Goal: Transaction & Acquisition: Purchase product/service

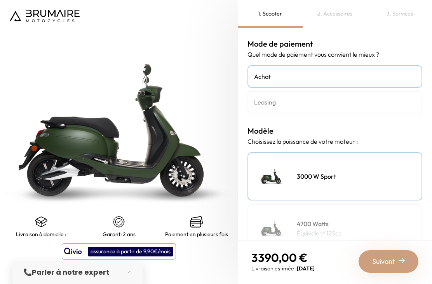
click at [360, 102] on h4 "Leasing" at bounding box center [335, 102] width 162 height 9
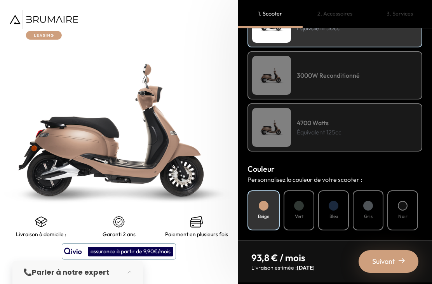
scroll to position [160, 0]
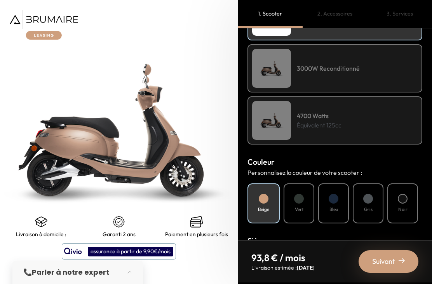
click at [380, 121] on div "4700 Watts Équivalent 125cc" at bounding box center [335, 120] width 175 height 48
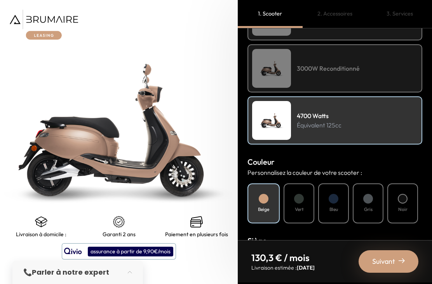
click at [375, 201] on div "Gris" at bounding box center [368, 204] width 31 height 40
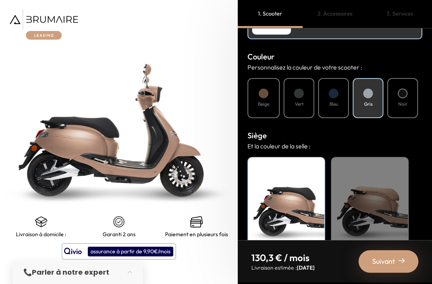
scroll to position [264, 0]
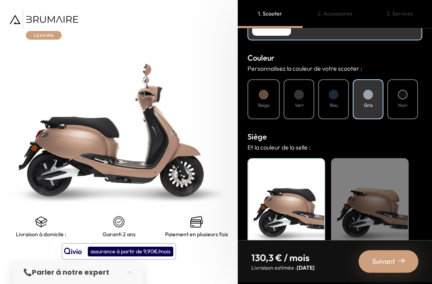
click at [287, 198] on div "Noir" at bounding box center [287, 206] width 78 height 97
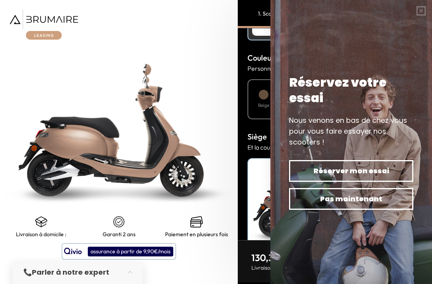
click at [421, 10] on button "button" at bounding box center [422, 11] width 22 height 22
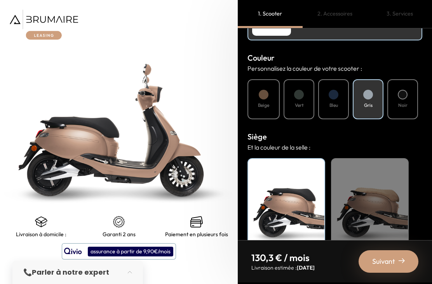
click at [392, 260] on span "Suivant" at bounding box center [384, 261] width 23 height 11
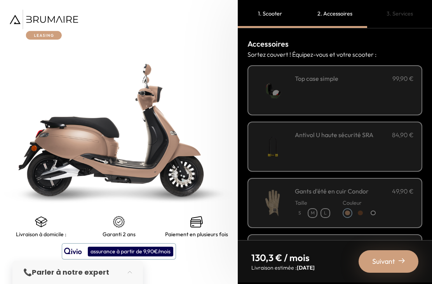
scroll to position [0, 0]
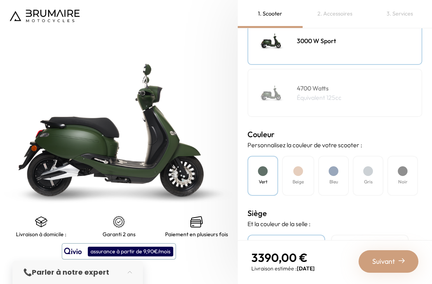
scroll to position [131, 0]
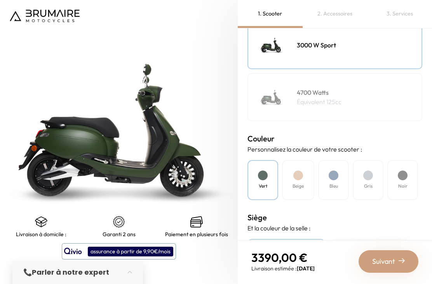
click at [362, 99] on div "4700 Watts Équivalent 125cc" at bounding box center [335, 97] width 175 height 48
click at [373, 178] on div "Gris" at bounding box center [368, 180] width 31 height 40
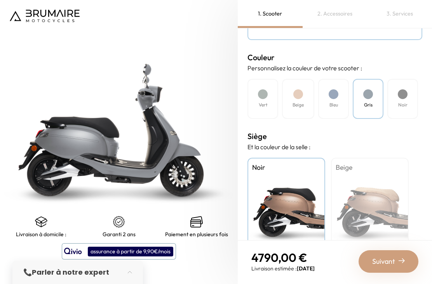
scroll to position [212, 0]
click at [384, 192] on div "Beige" at bounding box center [370, 206] width 78 height 97
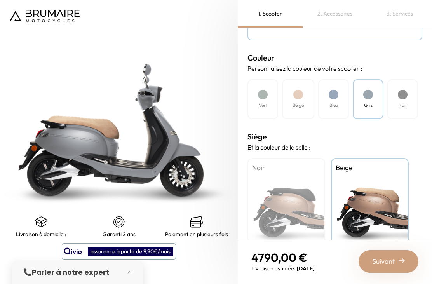
click at [303, 205] on div "Noir" at bounding box center [287, 206] width 78 height 97
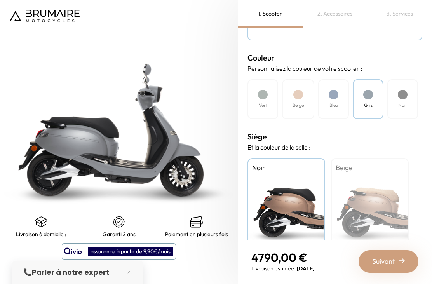
click at [382, 182] on div "Beige" at bounding box center [370, 206] width 78 height 97
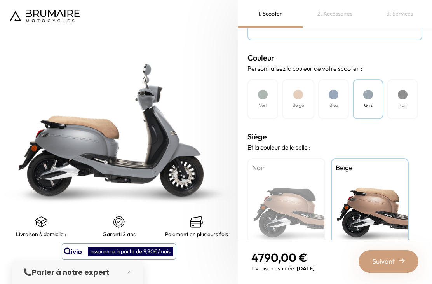
click at [289, 194] on div "Noir" at bounding box center [287, 206] width 78 height 97
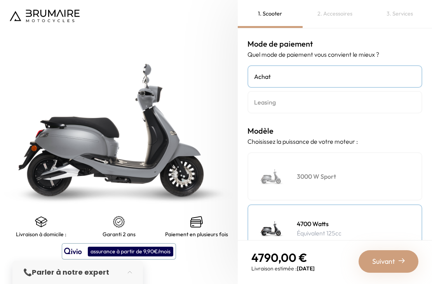
scroll to position [0, 0]
